Goal: Information Seeking & Learning: Learn about a topic

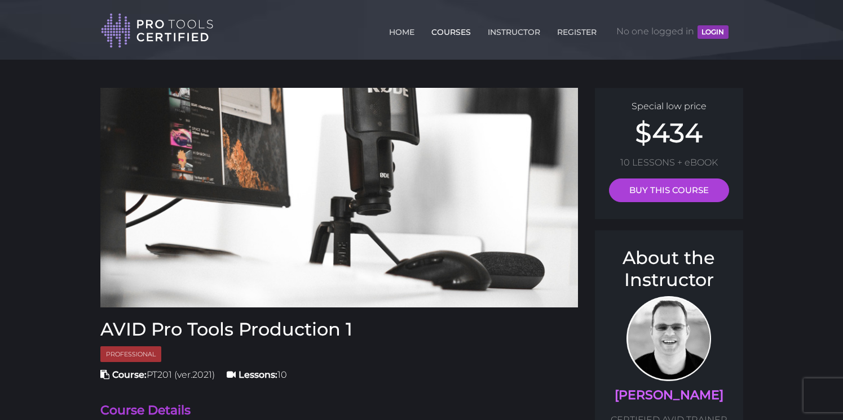
click at [455, 32] on link "COURSES" at bounding box center [450, 30] width 45 height 18
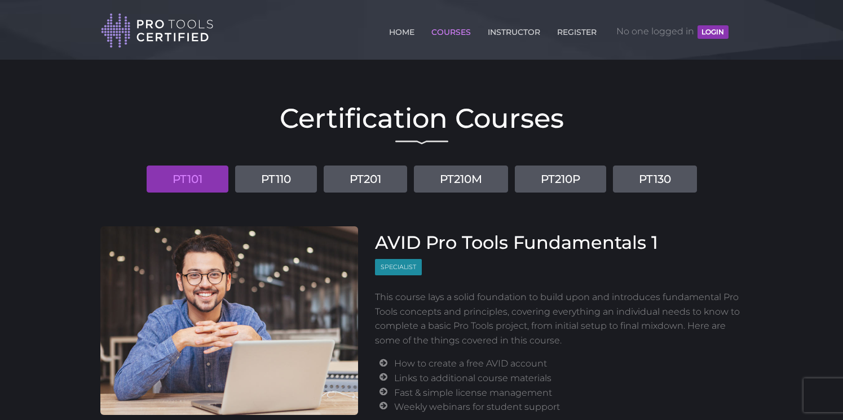
click at [178, 181] on link "PT101" at bounding box center [188, 179] width 82 height 27
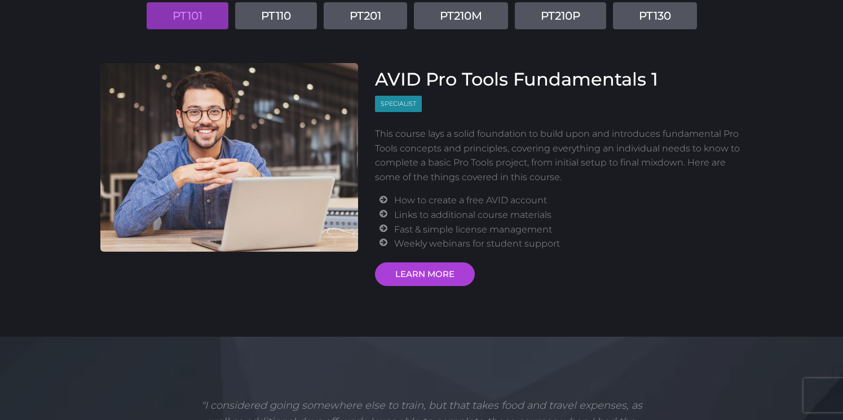
scroll to position [167, 0]
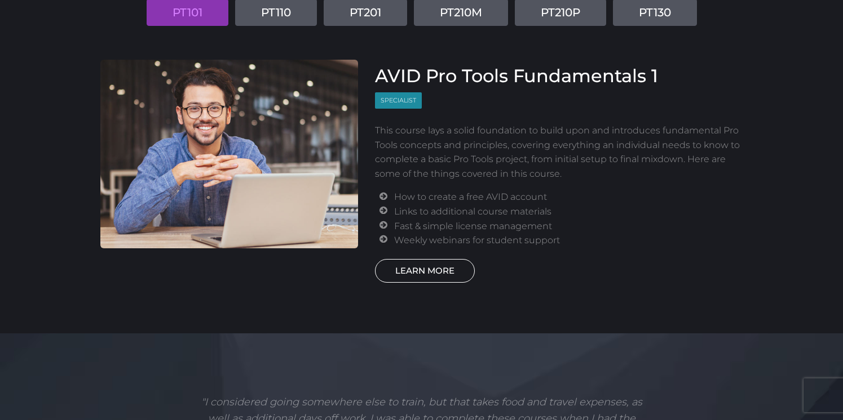
click at [424, 267] on link "LEARN MORE" at bounding box center [425, 271] width 100 height 24
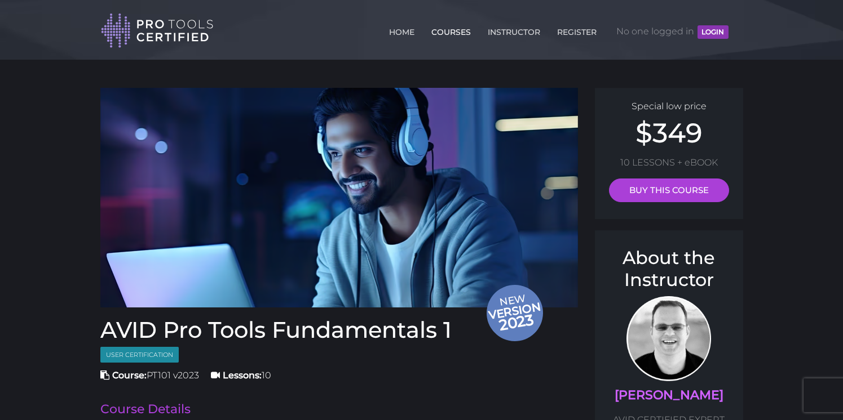
click at [440, 31] on link "COURSES" at bounding box center [450, 30] width 45 height 18
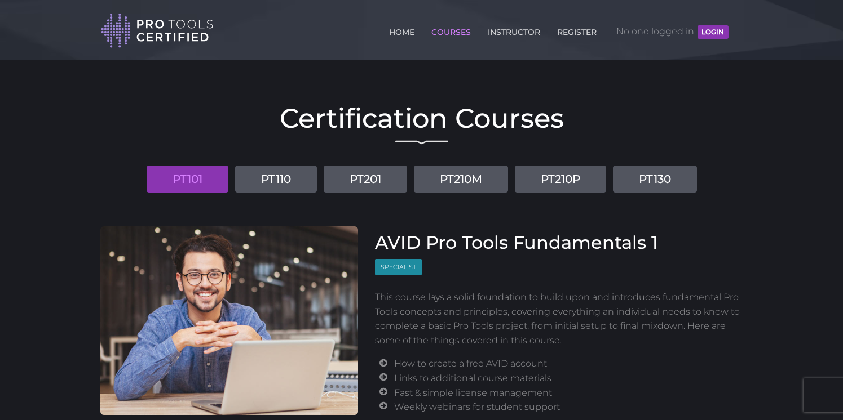
scroll to position [2, 0]
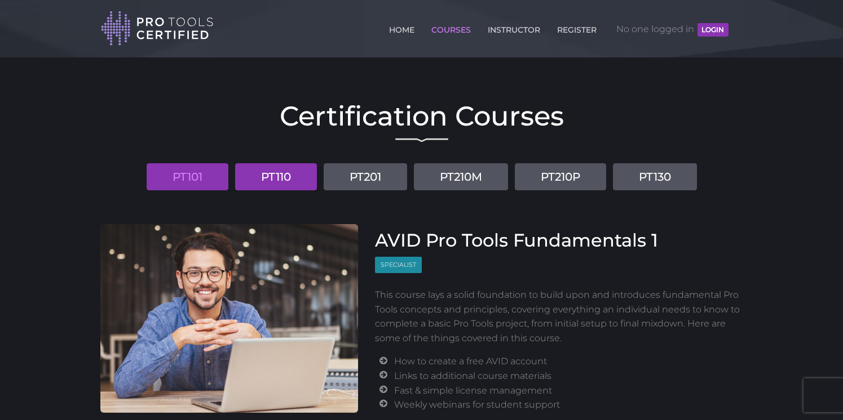
click at [271, 174] on link "PT110" at bounding box center [276, 176] width 82 height 27
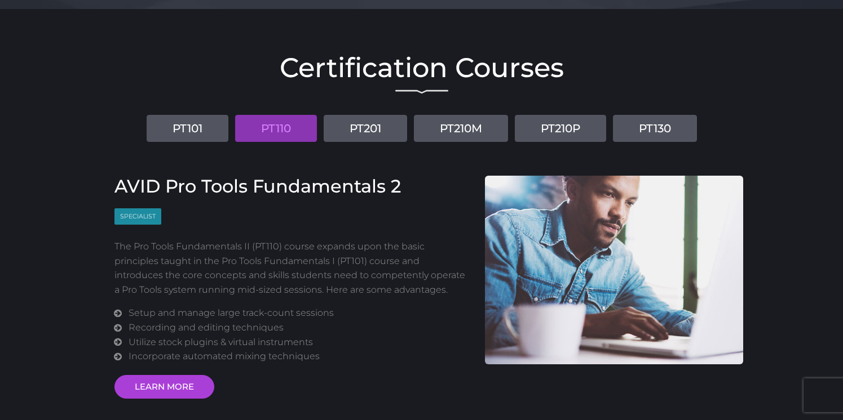
scroll to position [121, 0]
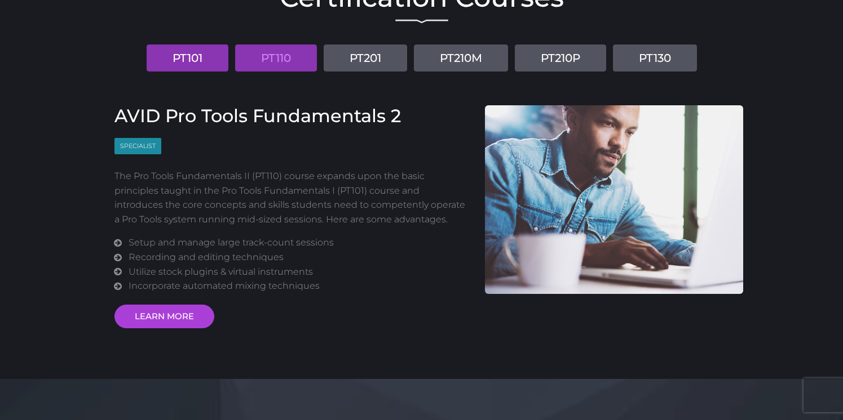
click at [191, 57] on link "PT101" at bounding box center [188, 58] width 82 height 27
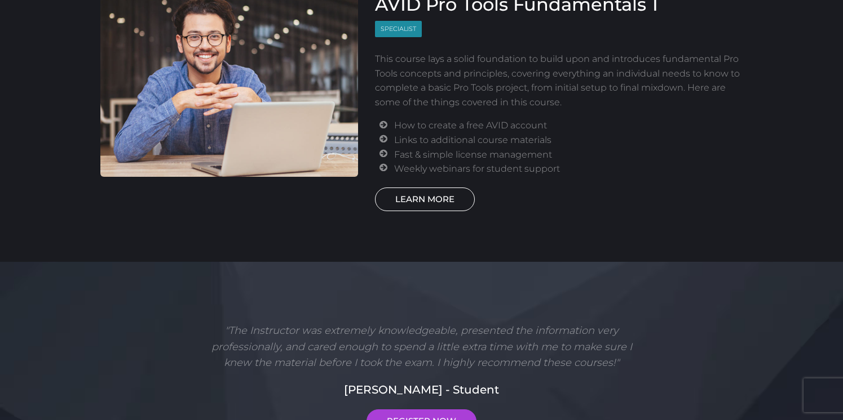
scroll to position [238, 0]
click at [436, 198] on link "LEARN MORE" at bounding box center [425, 200] width 100 height 24
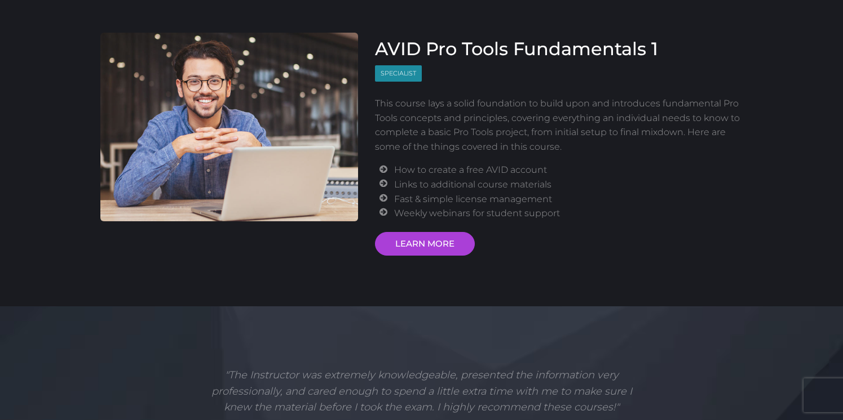
scroll to position [35, 0]
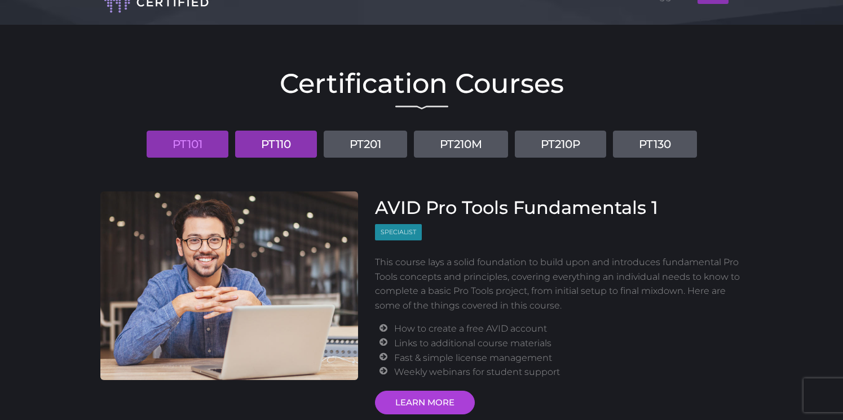
click at [272, 149] on link "PT110" at bounding box center [276, 144] width 82 height 27
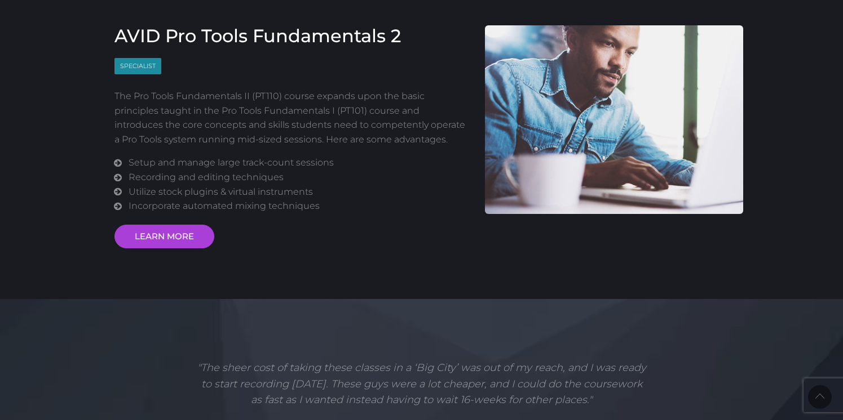
scroll to position [136, 0]
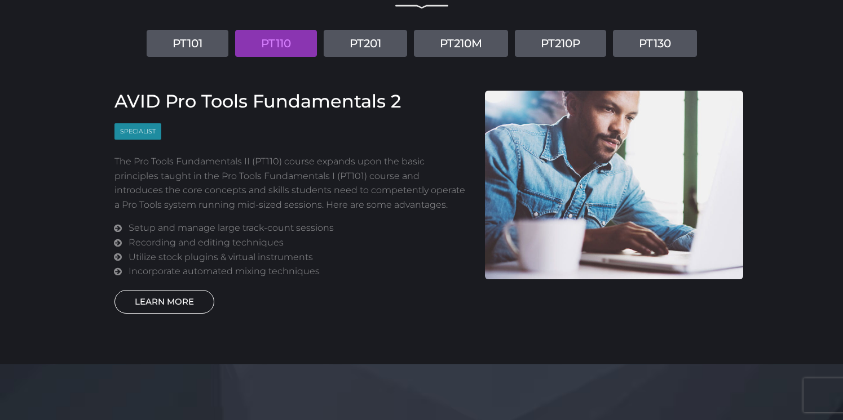
click at [167, 301] on link "LEARN MORE" at bounding box center [164, 302] width 100 height 24
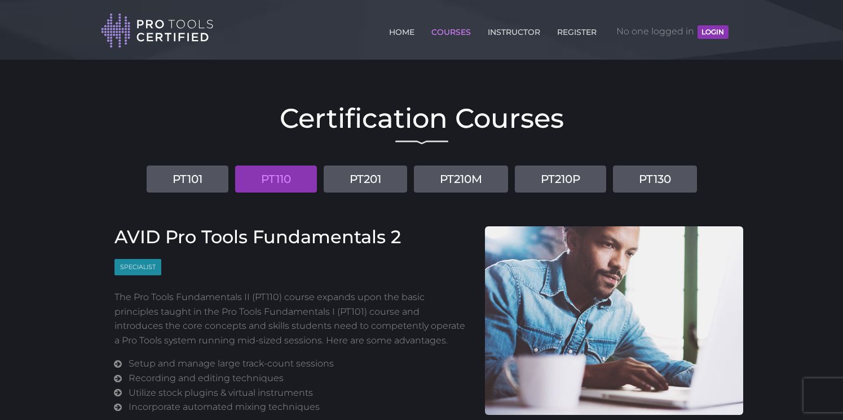
scroll to position [0, 0]
click at [286, 180] on link "PT110" at bounding box center [276, 179] width 82 height 27
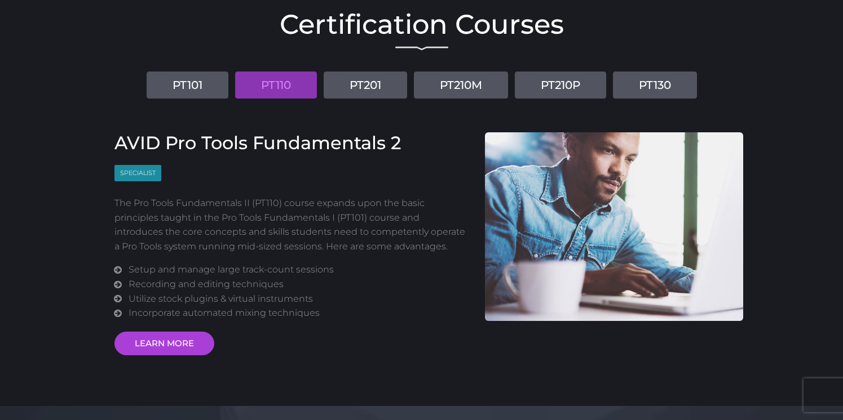
scroll to position [41, 0]
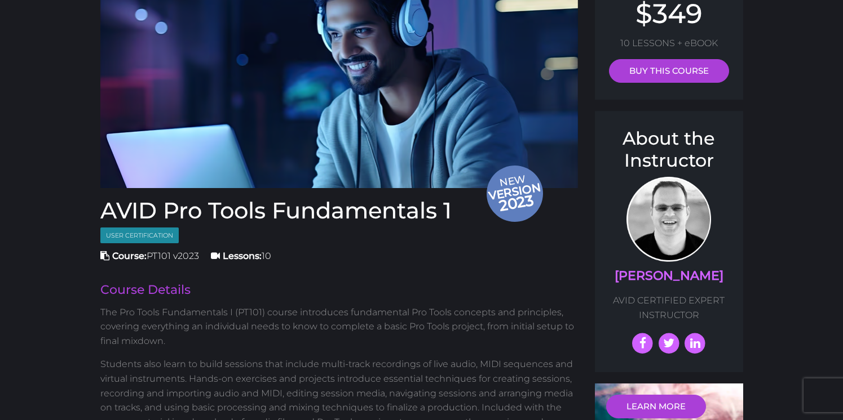
scroll to position [123, 0]
